Goal: Task Accomplishment & Management: Complete application form

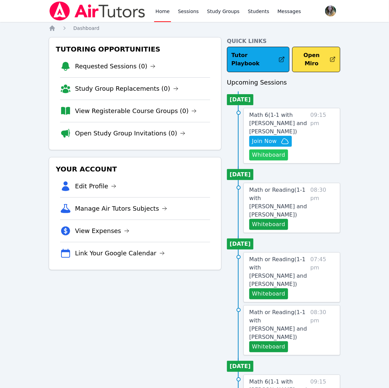
click at [267, 149] on button "Whiteboard" at bounding box center [268, 154] width 39 height 11
click at [184, 13] on link "Sessions" at bounding box center [189, 11] width 24 height 22
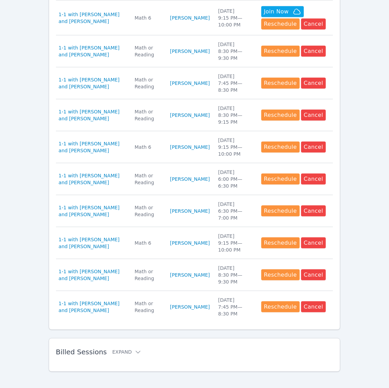
scroll to position [254, 0]
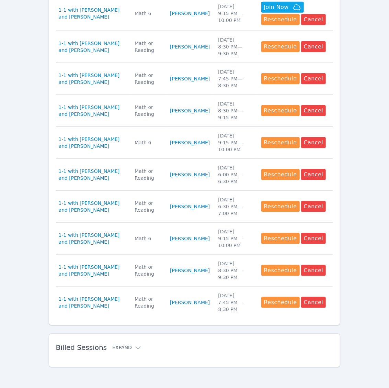
click at [124, 346] on button "Expand" at bounding box center [126, 347] width 29 height 7
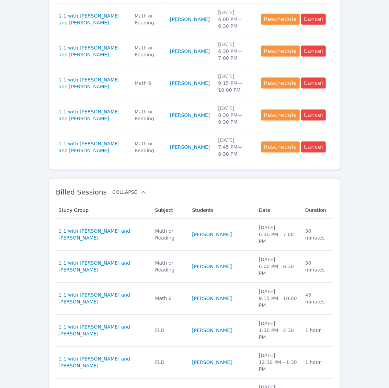
scroll to position [410, 0]
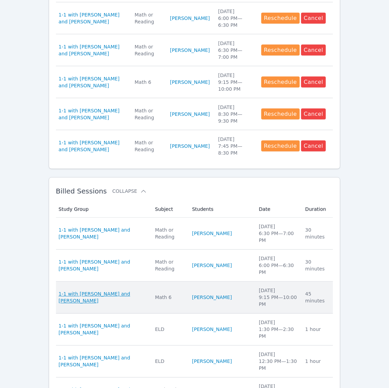
click at [112, 291] on span "1-1 with [PERSON_NAME] and [PERSON_NAME]" at bounding box center [103, 298] width 88 height 14
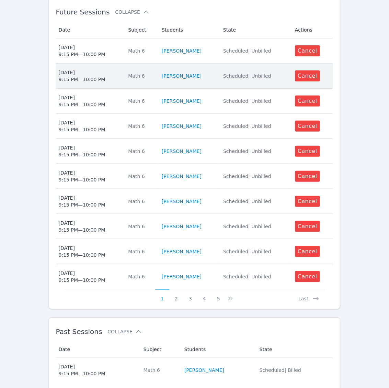
scroll to position [231, 0]
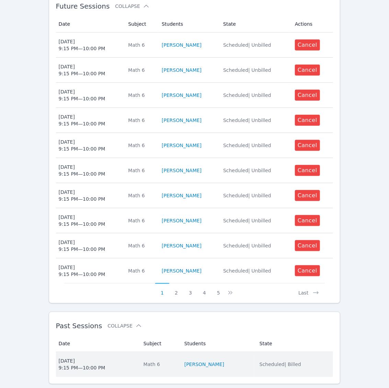
click at [90, 358] on div "Tue Sep 9 9:15 PM — 10:00 PM" at bounding box center [82, 365] width 47 height 14
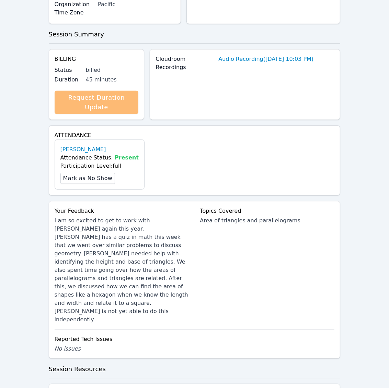
scroll to position [187, 0]
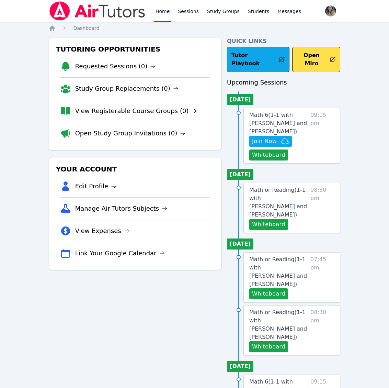
scroll to position [42, 0]
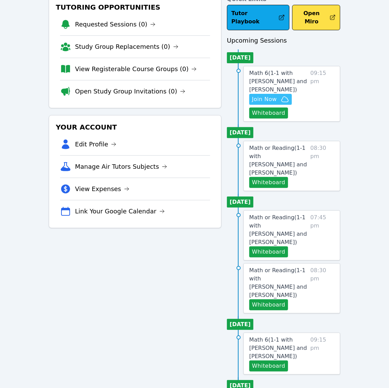
click at [279, 95] on span "Join Now" at bounding box center [270, 99] width 37 height 8
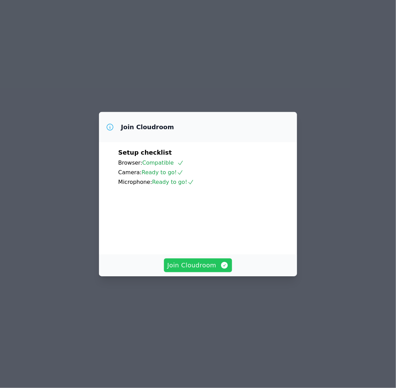
click at [206, 270] on span "Join Cloudroom" at bounding box center [197, 265] width 61 height 10
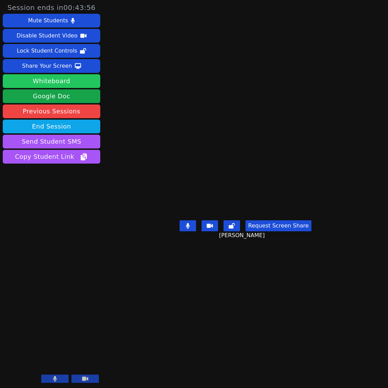
click at [48, 81] on button "Whiteboard" at bounding box center [52, 81] width 98 height 14
click at [281, 304] on main "Jacob Carballo Request Screen Share Jacob Carballo" at bounding box center [245, 194] width 183 height 388
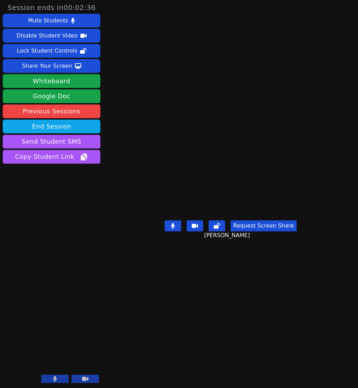
click at [266, 143] on video at bounding box center [230, 180] width 103 height 74
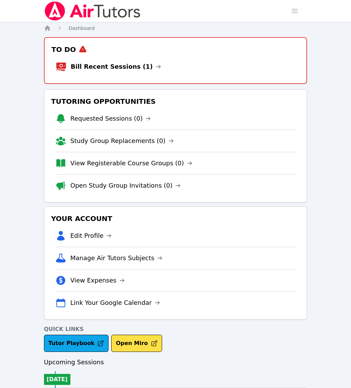
scroll to position [42, 0]
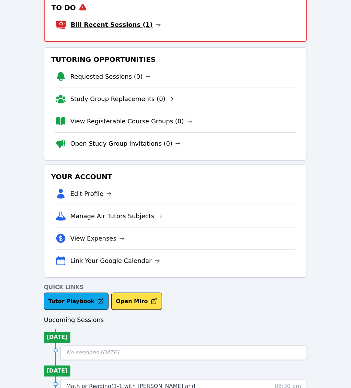
click at [95, 21] on link "Bill Recent Sessions (1)" at bounding box center [116, 25] width 90 height 10
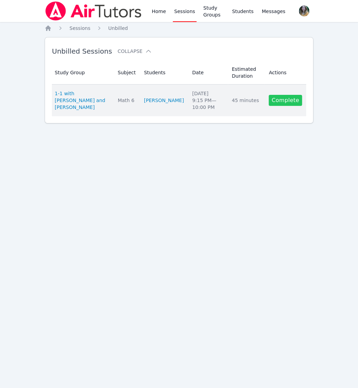
click at [291, 95] on link "Complete" at bounding box center [285, 100] width 33 height 11
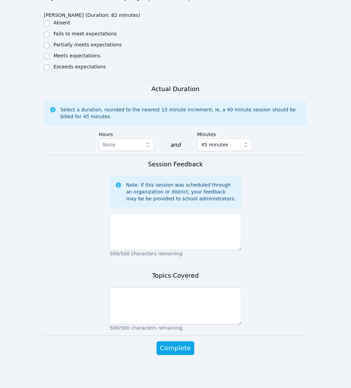
scroll to position [429, 0]
click at [63, 42] on label "Partially meets expectations" at bounding box center [88, 44] width 68 height 5
click at [49, 43] on input "Partially meets expectations" at bounding box center [46, 45] width 5 height 5
checkbox input "true"
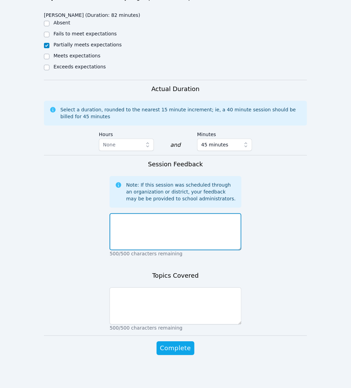
click at [145, 242] on textarea at bounding box center [176, 231] width 132 height 37
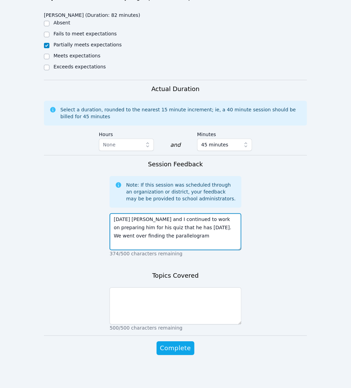
click at [237, 231] on textarea "Today Jacob and I continued to work on preparing him for his quiz that he has t…" at bounding box center [176, 231] width 132 height 37
click at [200, 235] on textarea "Today Jacob and I continued to work on preparing him for his quiz that he has t…" at bounding box center [176, 231] width 132 height 37
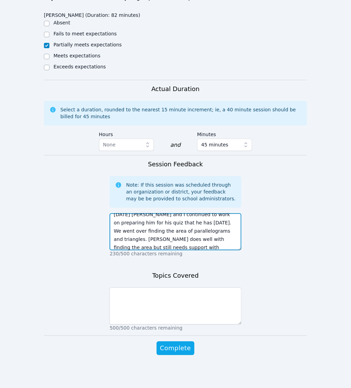
scroll to position [13, 0]
type textarea "Today Jacob and I continued to work on preparing him for his quiz that he has t…"
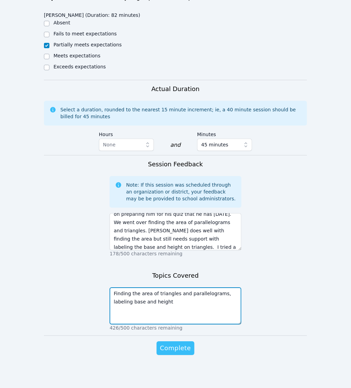
type textarea "Finding the area of triangles and parallelograms, labeling base and height"
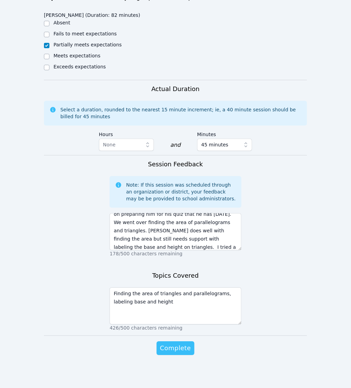
click at [174, 348] on span "Complete" at bounding box center [175, 348] width 31 height 10
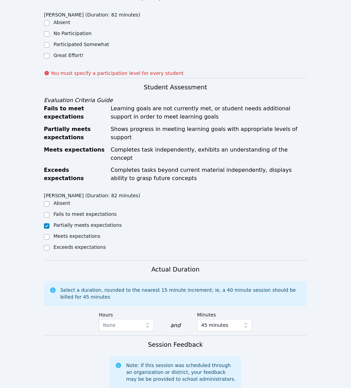
scroll to position [189, 0]
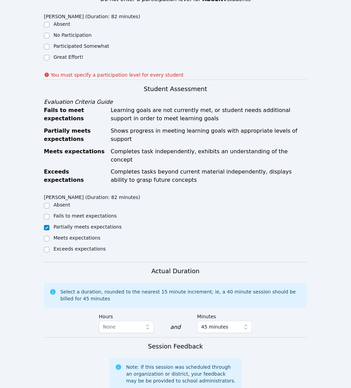
click at [63, 60] on label "Great Effort!" at bounding box center [69, 56] width 30 height 5
click at [49, 60] on input "Great Effort!" at bounding box center [46, 57] width 5 height 5
checkbox input "true"
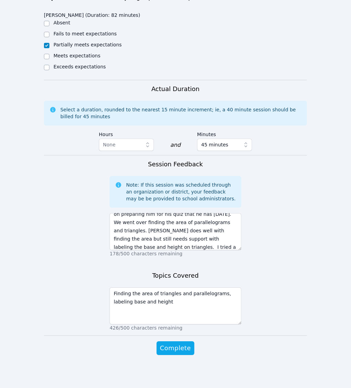
scroll to position [439, 0]
click at [181, 348] on span "Complete" at bounding box center [175, 348] width 31 height 10
